Goal: Check status: Check status

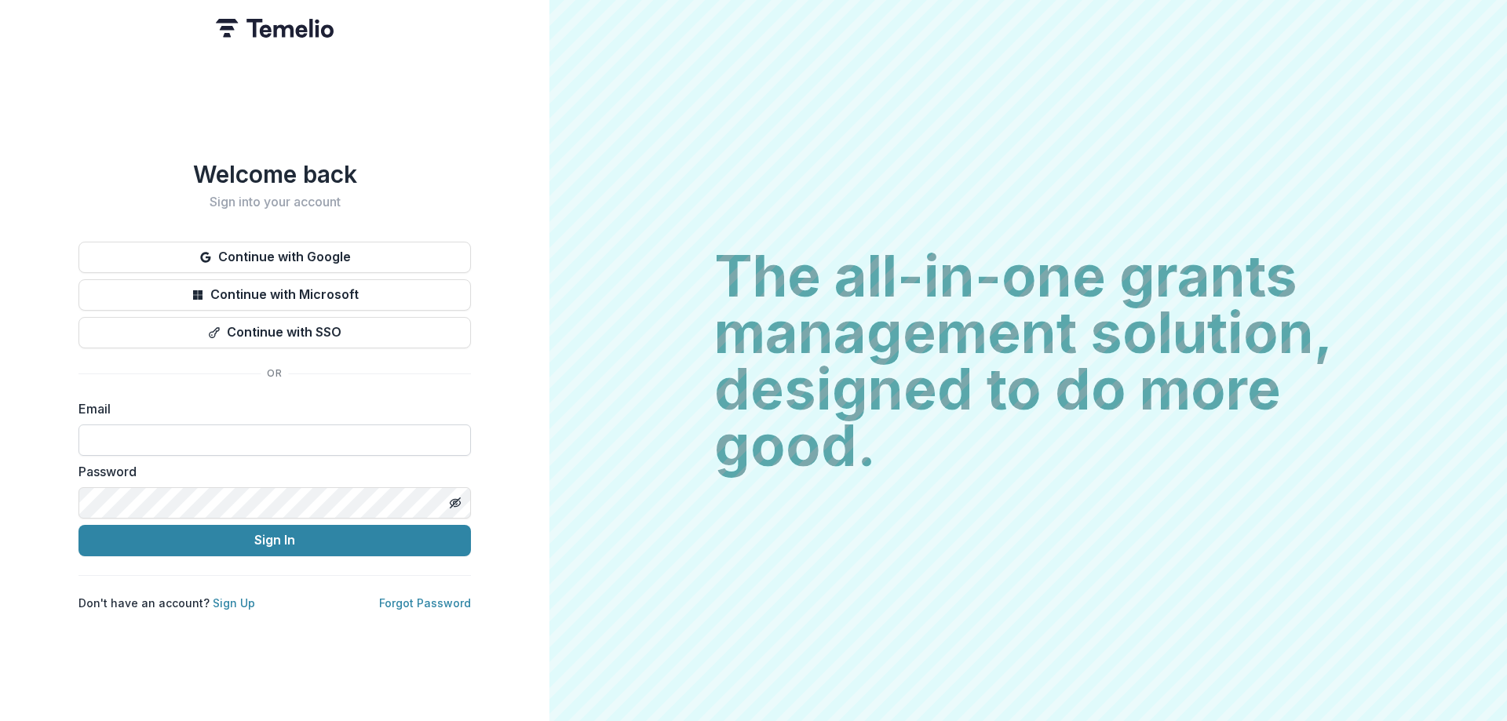
click at [159, 434] on input at bounding box center [275, 440] width 393 height 31
type input "**********"
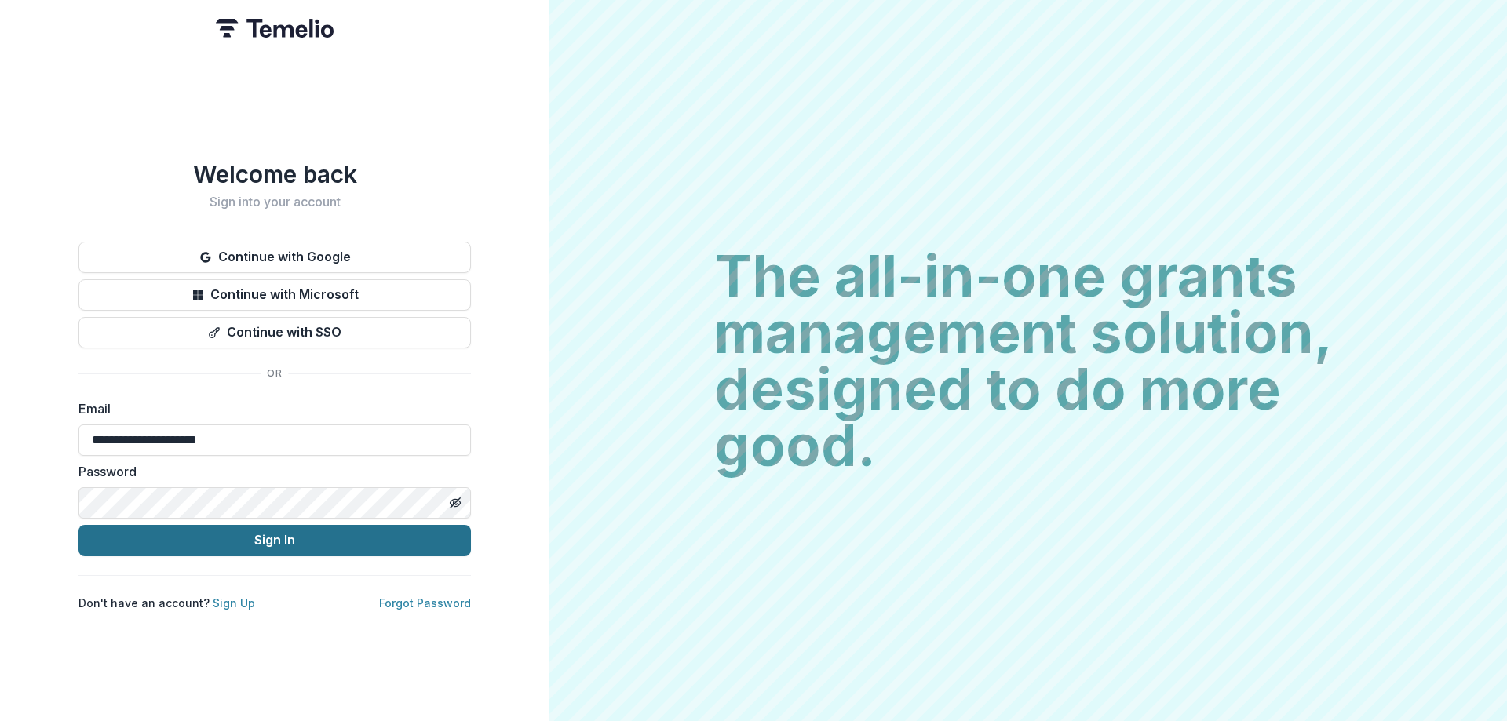
click at [291, 529] on button "Sign In" at bounding box center [275, 540] width 393 height 31
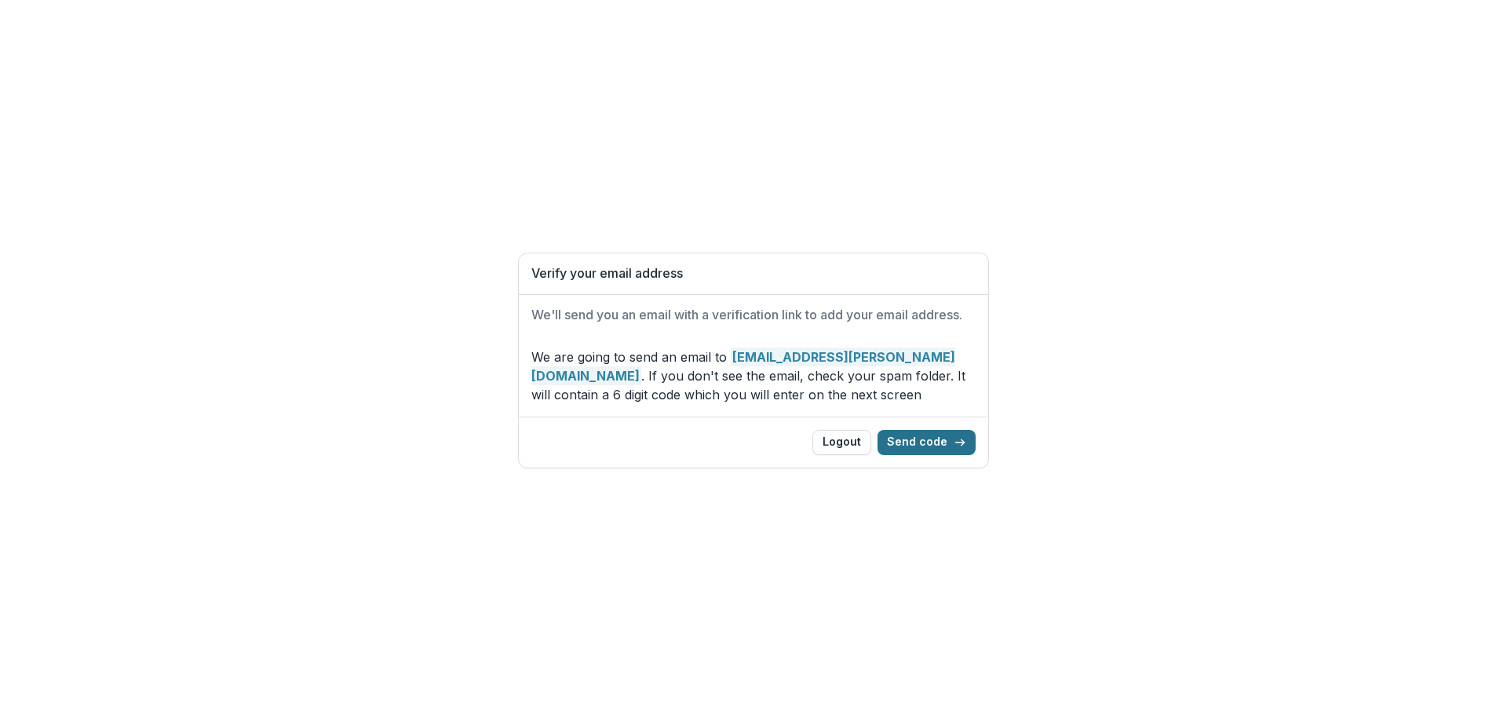
click at [939, 437] on button "Send code" at bounding box center [927, 442] width 98 height 25
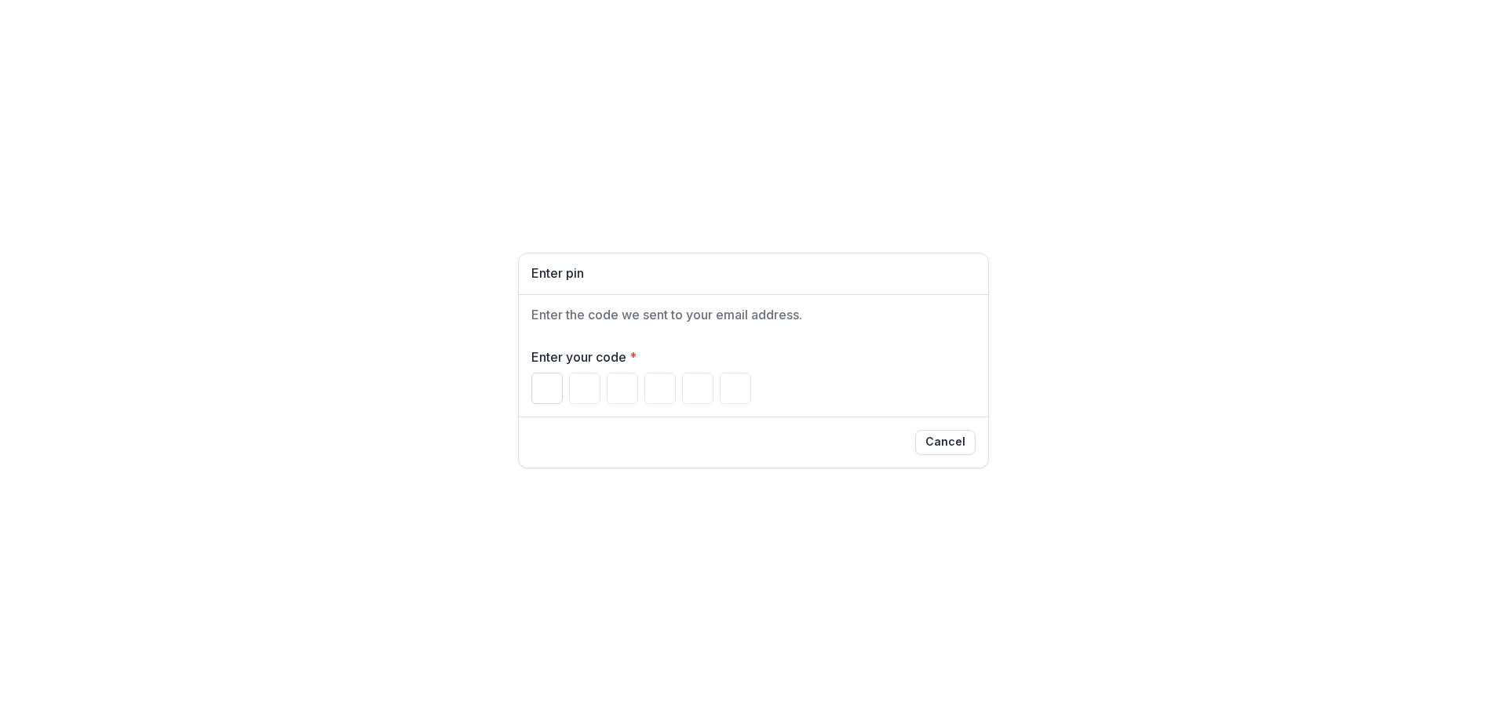
click at [552, 382] on input "Please enter your pin code" at bounding box center [546, 388] width 31 height 31
type input "*"
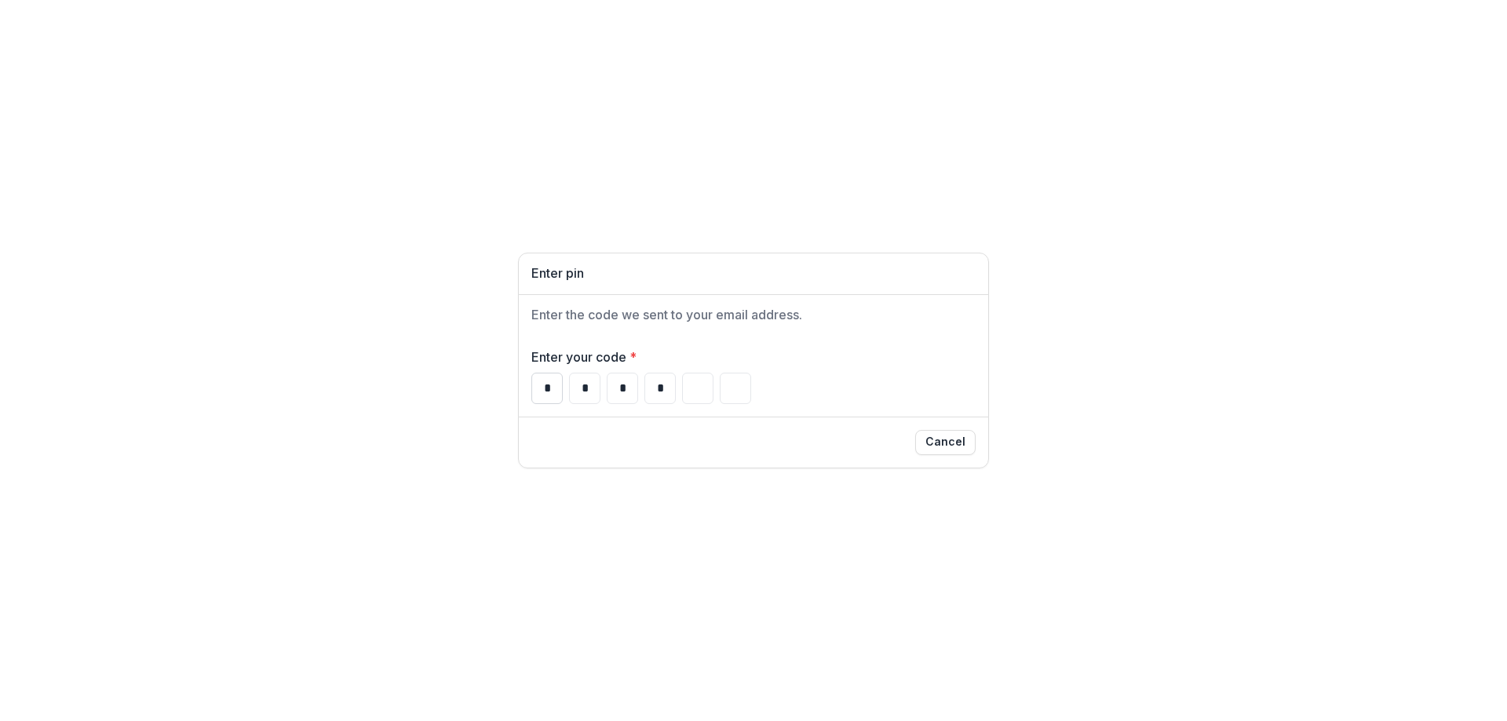
type input "*"
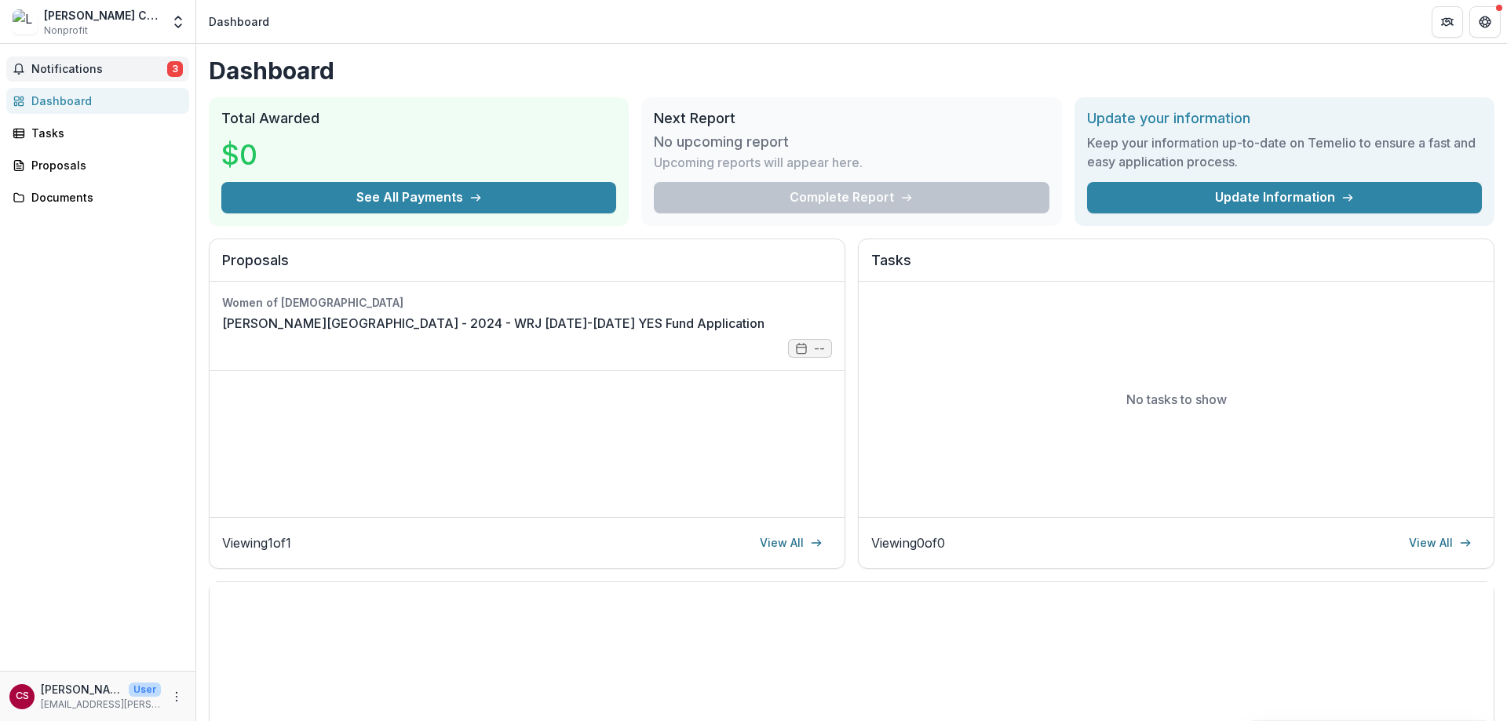
click at [48, 66] on span "Notifications" at bounding box center [99, 69] width 136 height 13
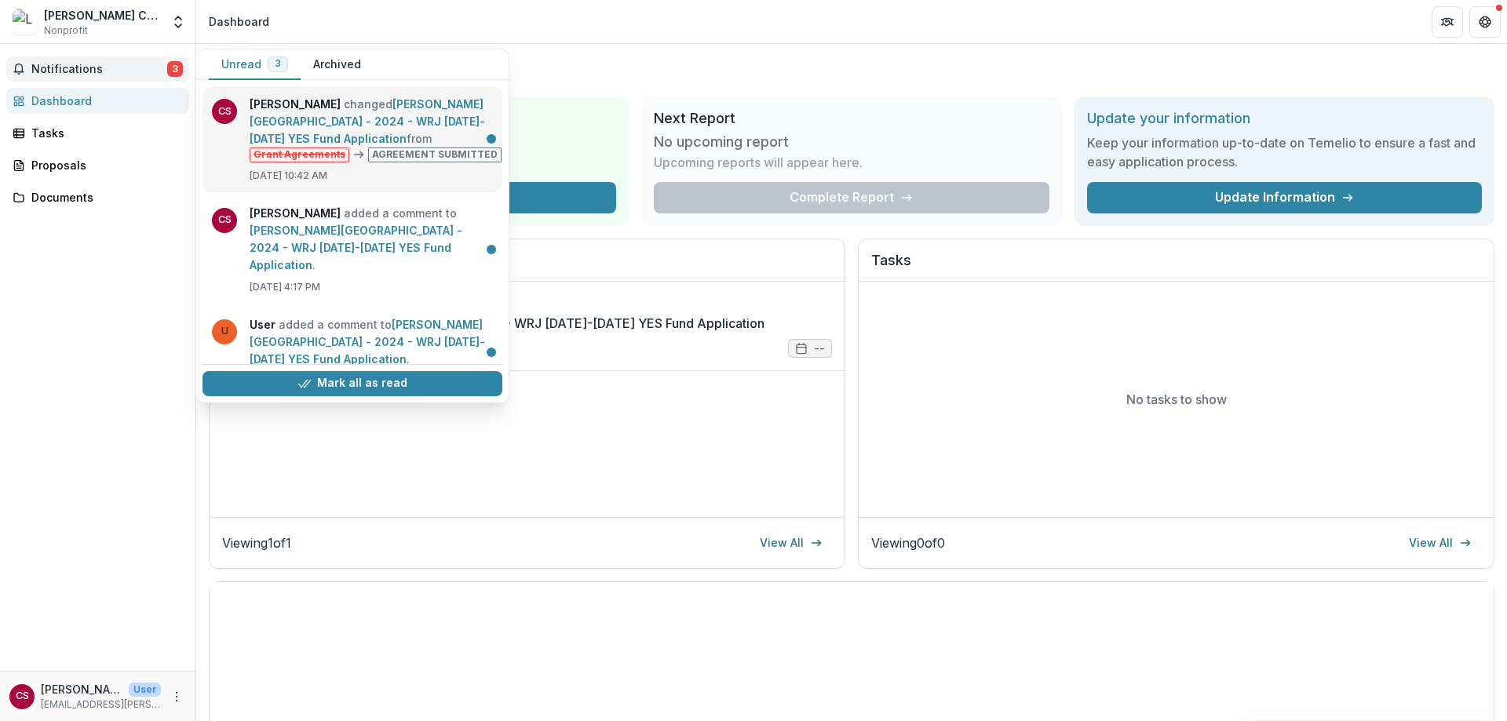
click at [440, 145] on link "[PERSON_NAME][GEOGRAPHIC_DATA] - 2024 - WRJ [DATE]-[DATE] YES Fund Application" at bounding box center [368, 121] width 236 height 48
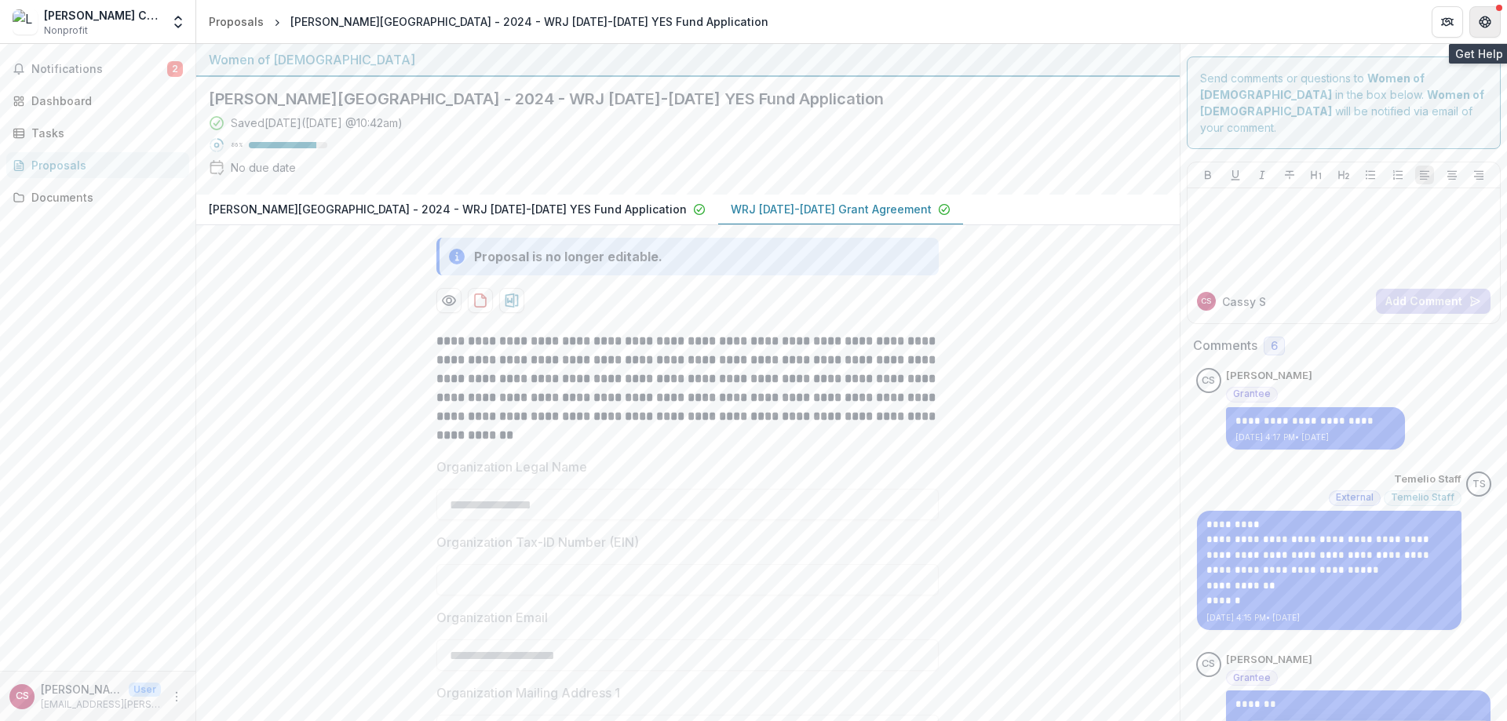
click at [1481, 22] on icon "Get Help" at bounding box center [1485, 22] width 13 height 13
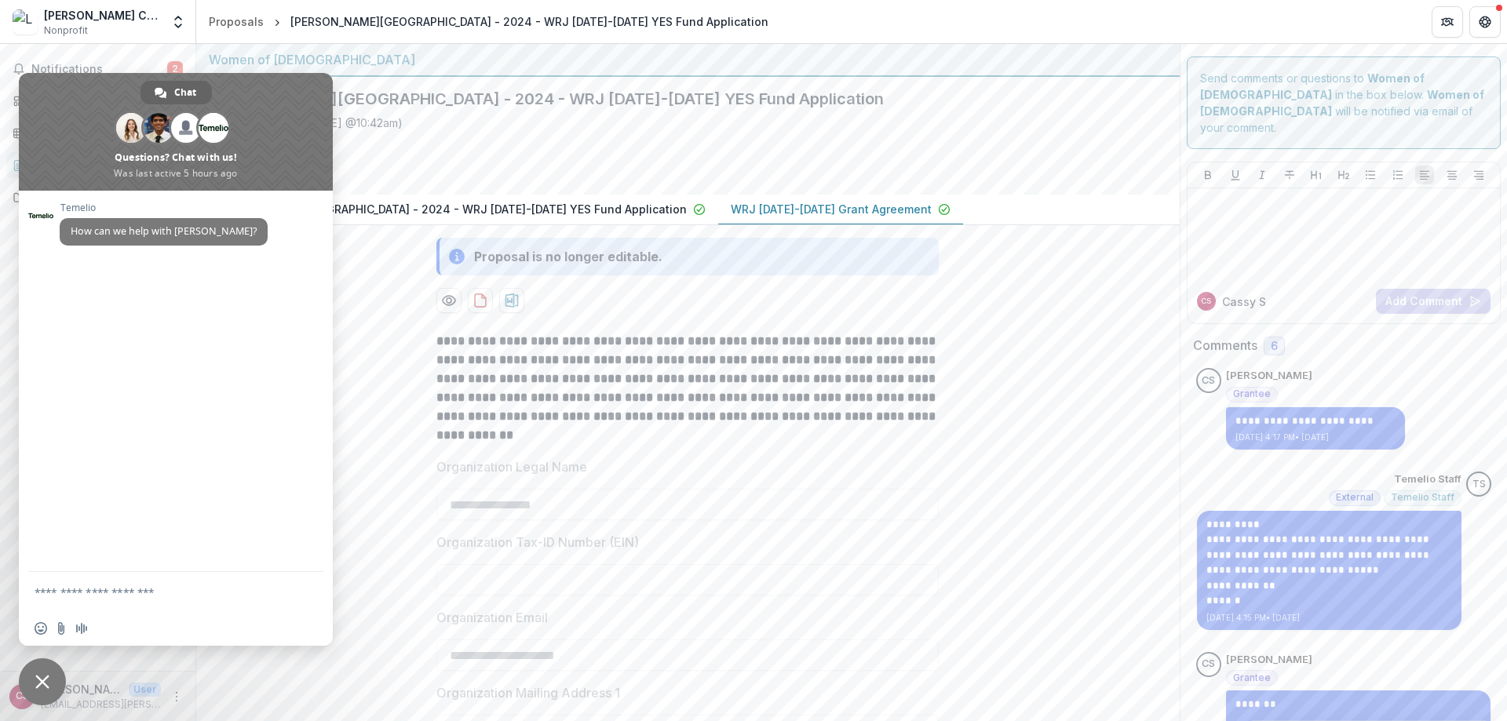
click at [43, 687] on span "Close chat" at bounding box center [42, 682] width 14 height 14
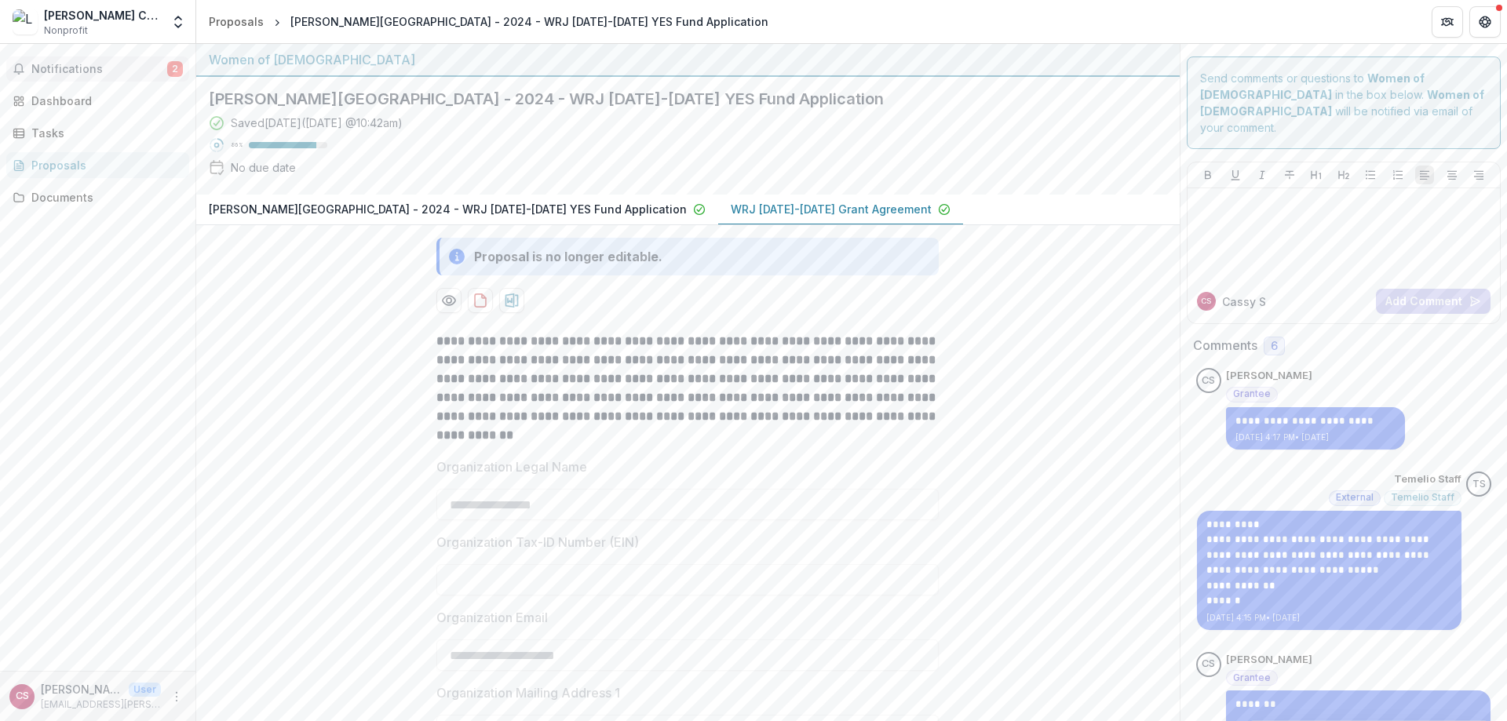
click at [69, 75] on span "Notifications" at bounding box center [99, 69] width 136 height 13
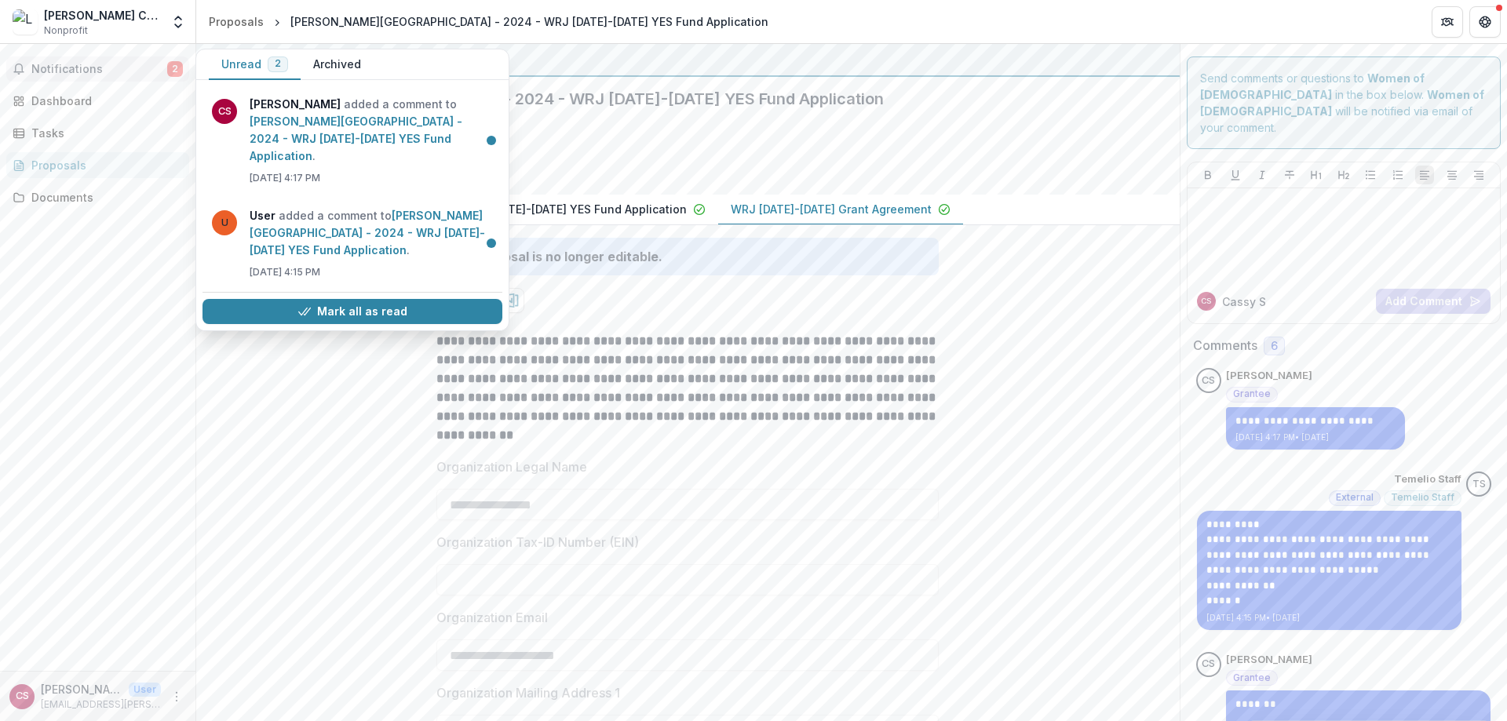
click at [334, 63] on button "Archived" at bounding box center [337, 64] width 73 height 31
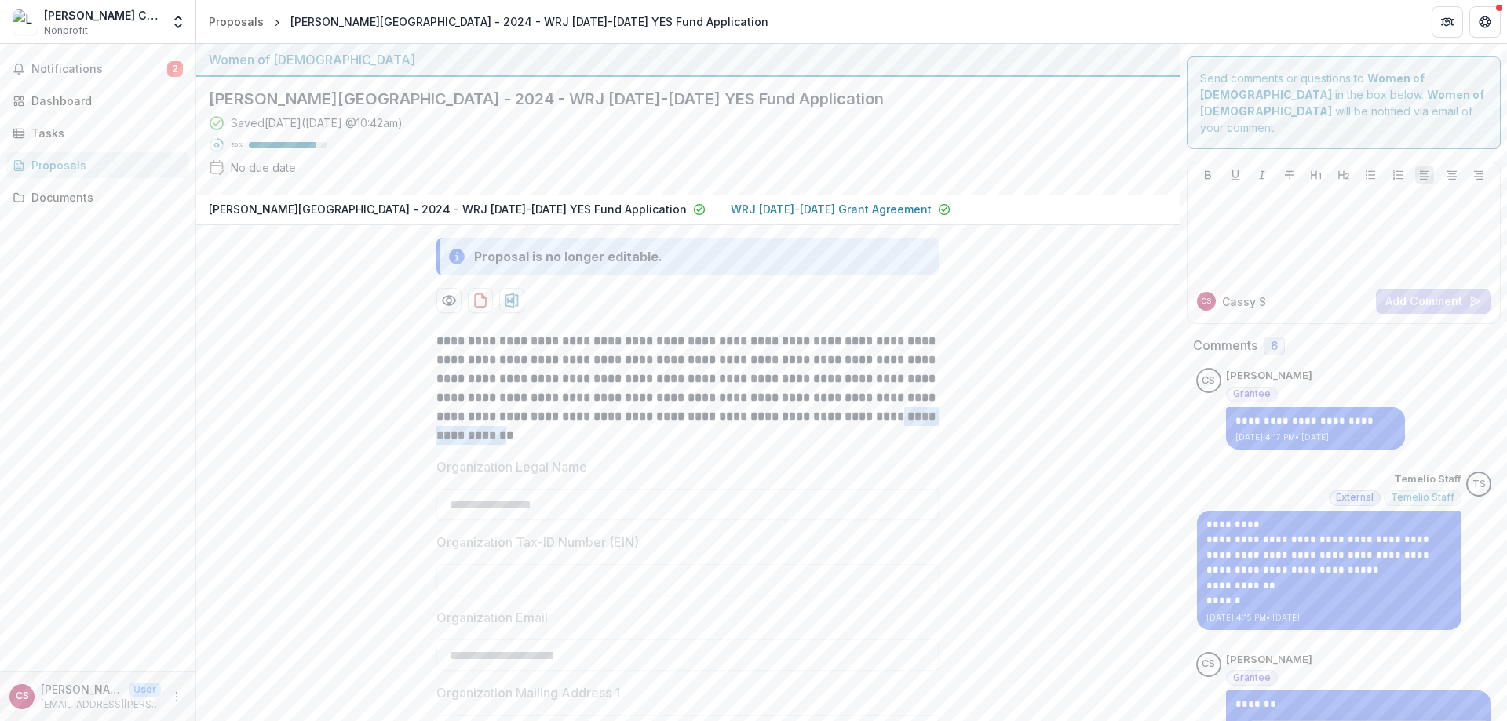
drag, startPoint x: 431, startPoint y: 436, endPoint x: 549, endPoint y: 435, distance: 117.8
copy strong "**********"
click at [251, 21] on div "Proposals" at bounding box center [236, 21] width 55 height 16
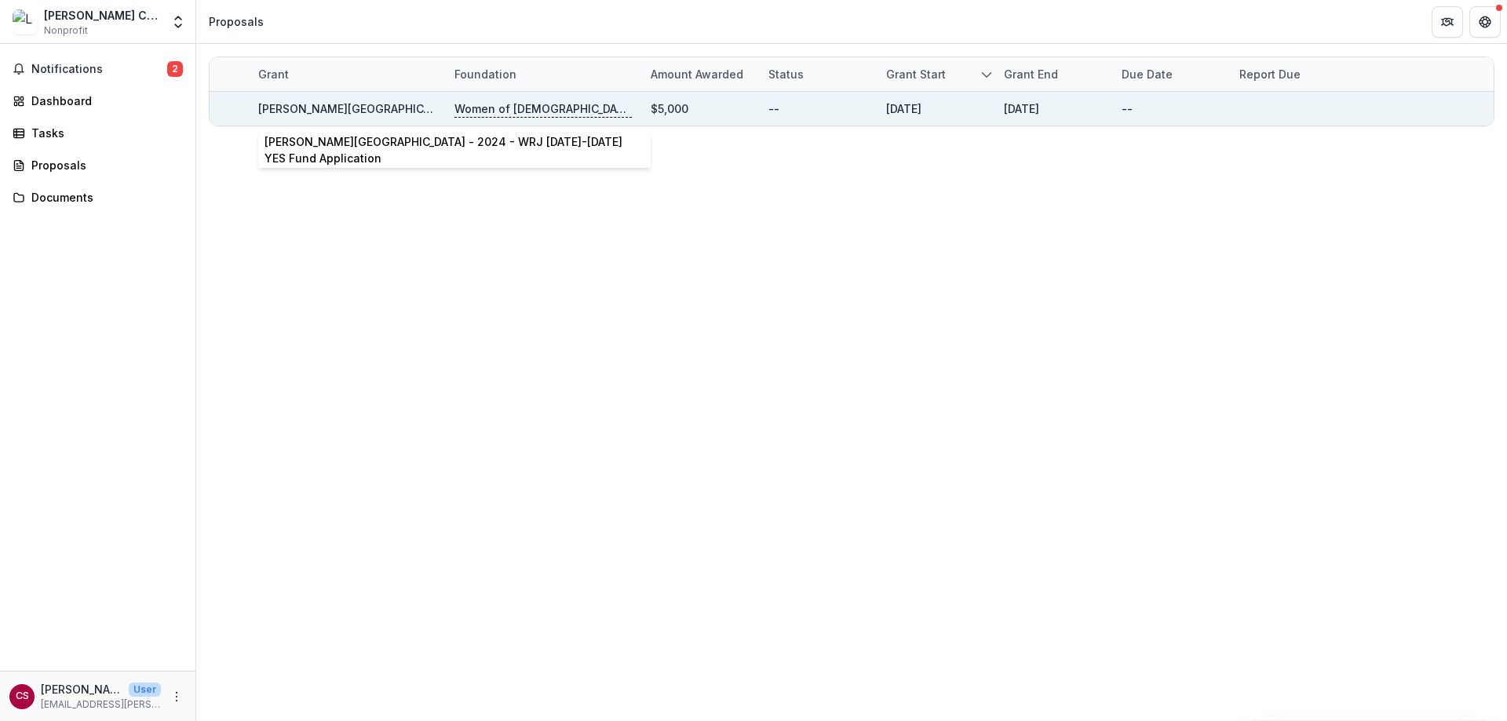
click at [292, 108] on link "[PERSON_NAME][GEOGRAPHIC_DATA] - 2024 - WRJ [DATE]-[DATE] YES Fund Application" at bounding box center [497, 108] width 478 height 13
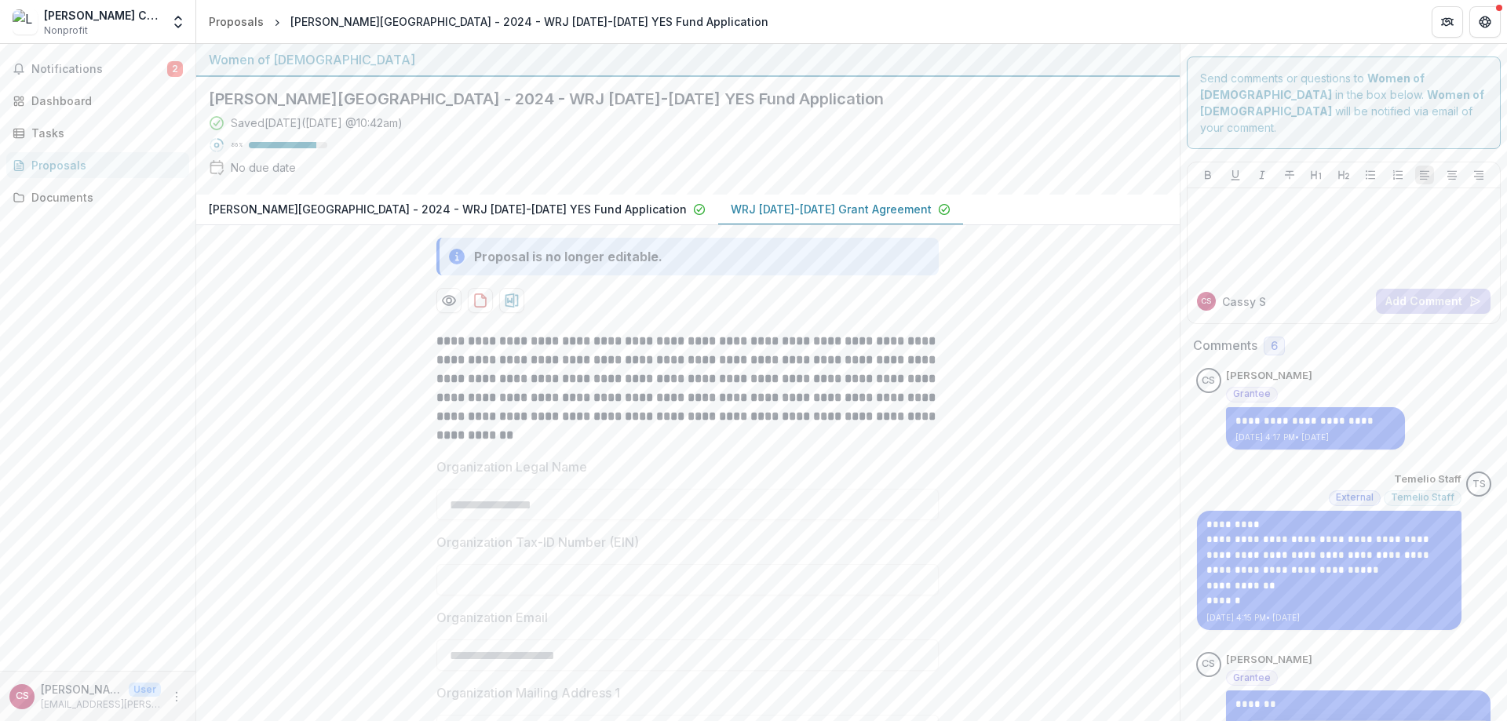
click at [1117, 181] on div "Saved [DATE] ( [DATE] 10:42am ) 86 % No due date" at bounding box center [675, 149] width 933 height 68
click at [78, 64] on span "Notifications" at bounding box center [99, 69] width 136 height 13
click at [380, 214] on p "[PERSON_NAME][GEOGRAPHIC_DATA] - 2024 - WRJ [DATE]-[DATE] YES Fund Application" at bounding box center [448, 209] width 478 height 16
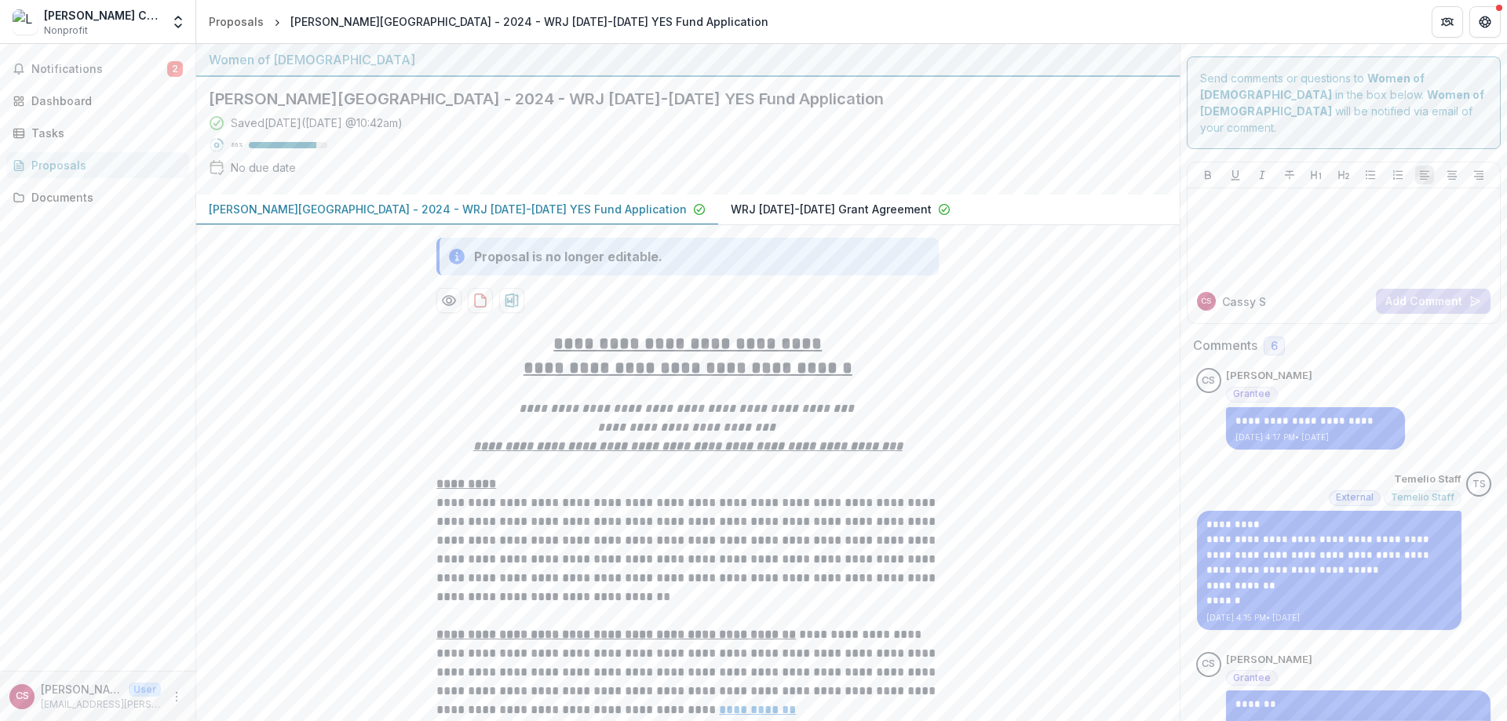
click at [731, 204] on p "WRJ [DATE]-[DATE] Grant Agreement" at bounding box center [831, 209] width 201 height 16
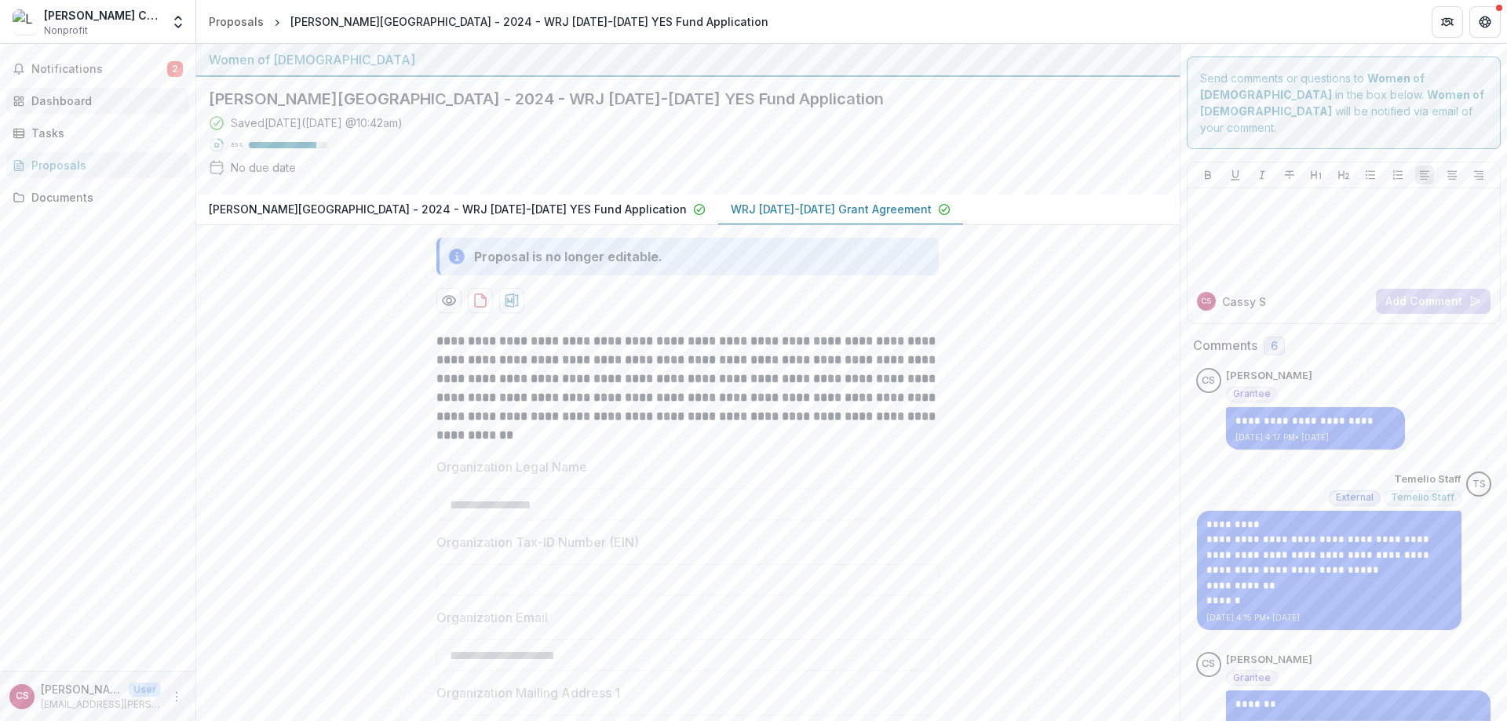
click at [66, 95] on div "Dashboard" at bounding box center [103, 101] width 145 height 16
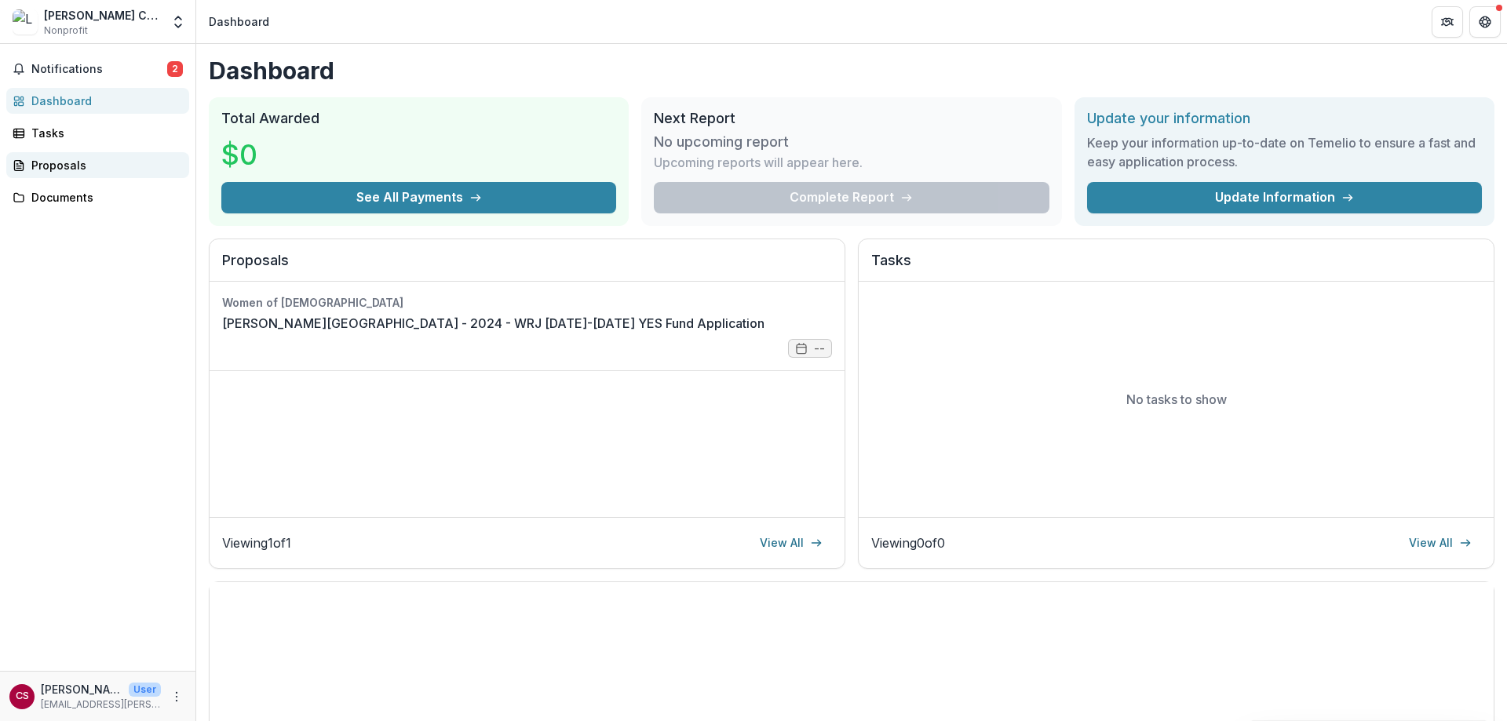
click at [61, 169] on div "Proposals" at bounding box center [103, 165] width 145 height 16
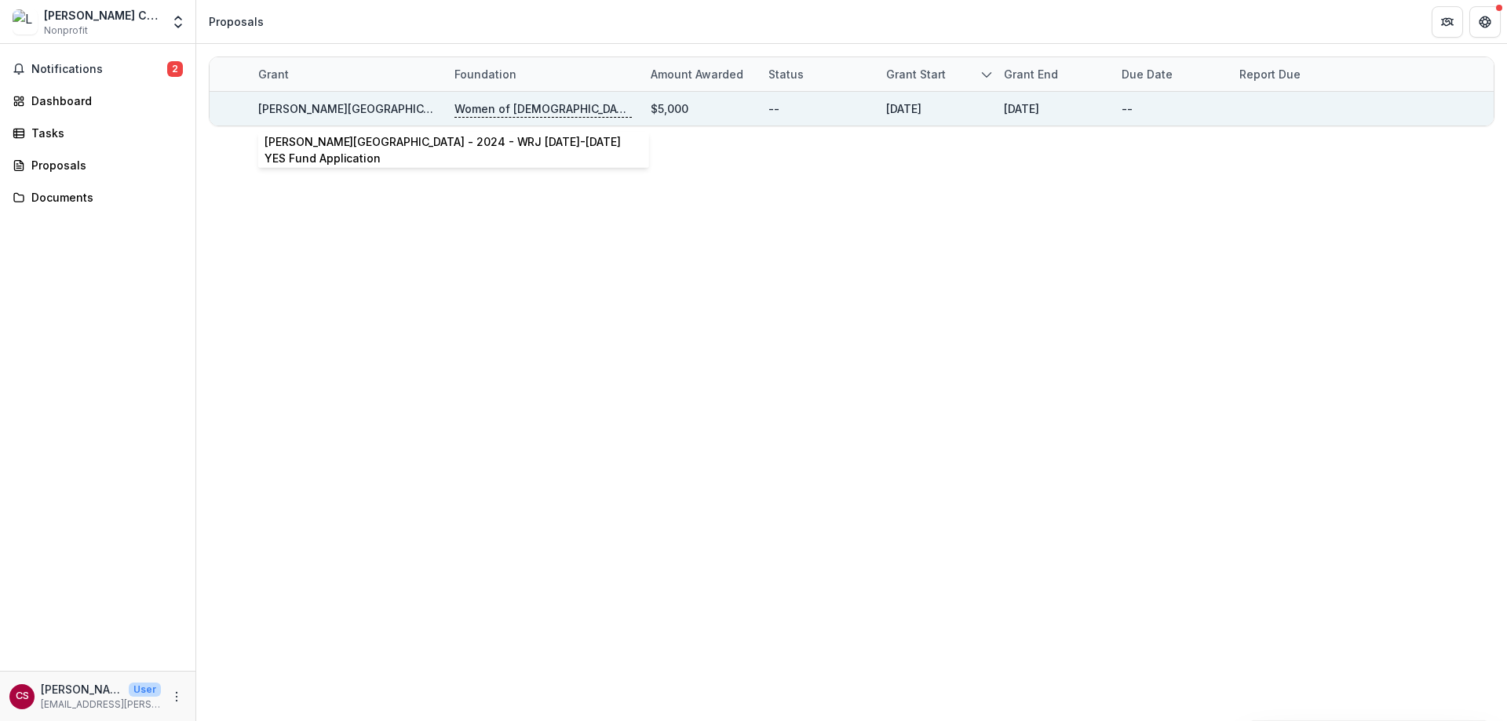
click at [384, 109] on link "[PERSON_NAME][GEOGRAPHIC_DATA] - 2024 - WRJ [DATE]-[DATE] YES Fund Application" at bounding box center [497, 108] width 478 height 13
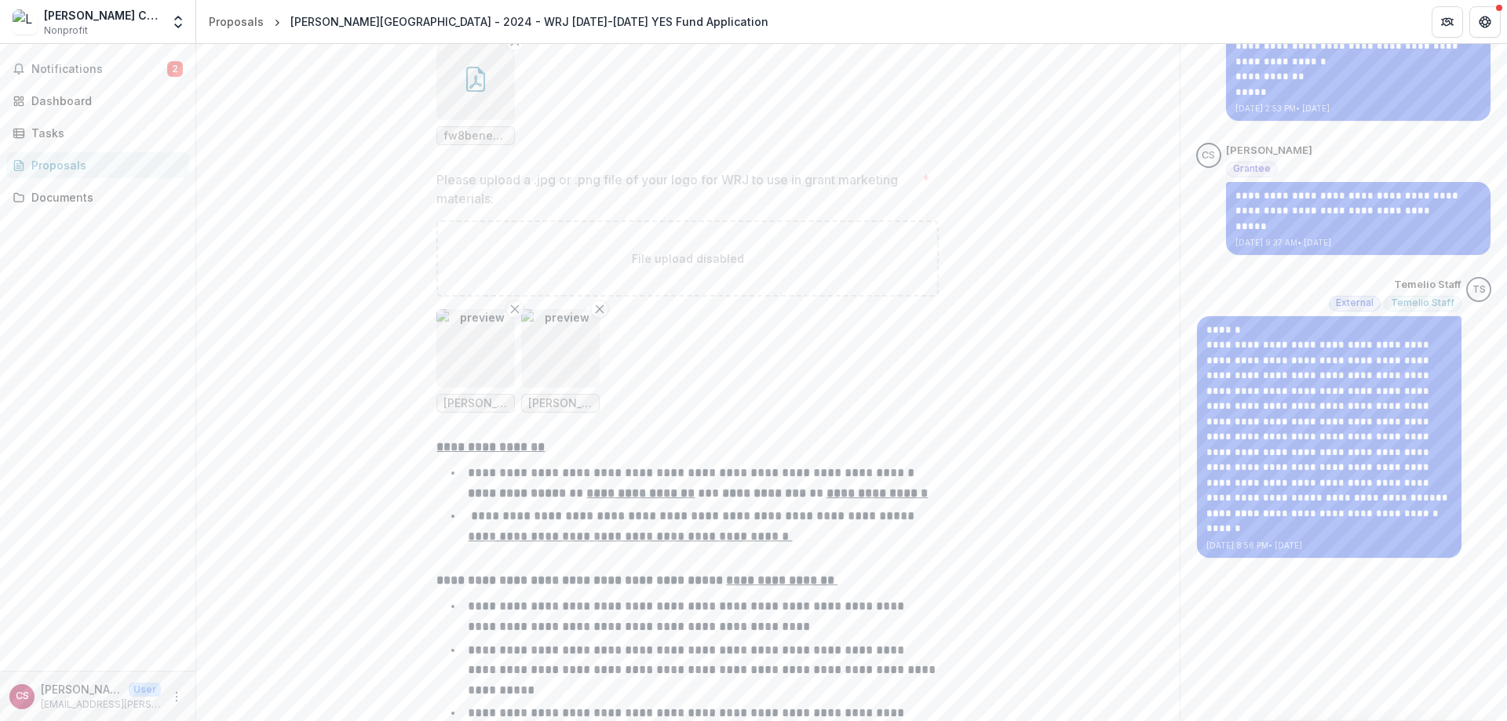
scroll to position [2120, 0]
